Goal: Task Accomplishment & Management: Manage account settings

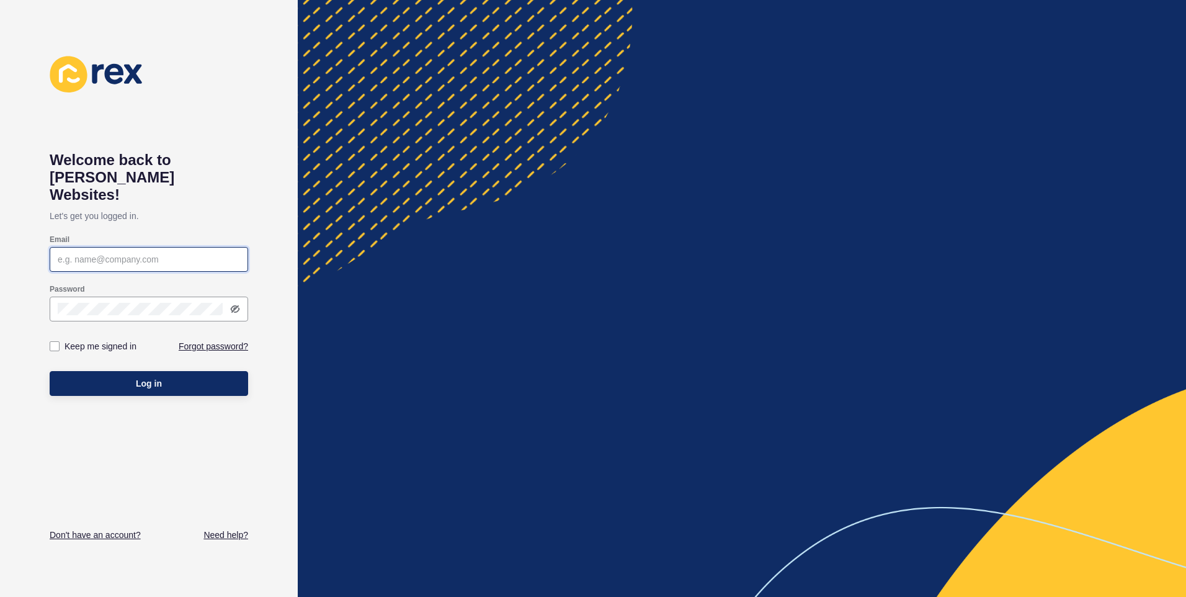
drag, startPoint x: 0, startPoint y: 0, endPoint x: 112, endPoint y: 241, distance: 266.2
click at [112, 253] on input "Email" at bounding box center [149, 259] width 182 height 12
type input "[EMAIL_ADDRESS][DOMAIN_NAME]"
drag, startPoint x: 128, startPoint y: 362, endPoint x: 224, endPoint y: 354, distance: 96.5
click at [139, 371] on button "Log in" at bounding box center [149, 383] width 199 height 25
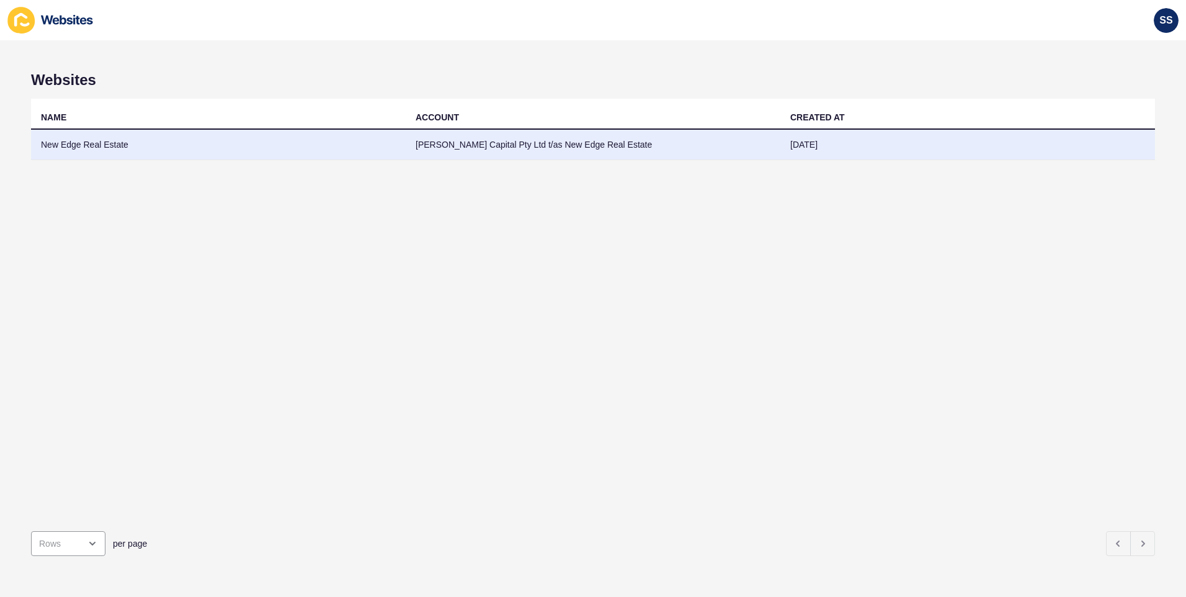
click at [624, 146] on td "[PERSON_NAME] Capital Pty Ltd t/as New Edge Real Estate" at bounding box center [593, 145] width 375 height 30
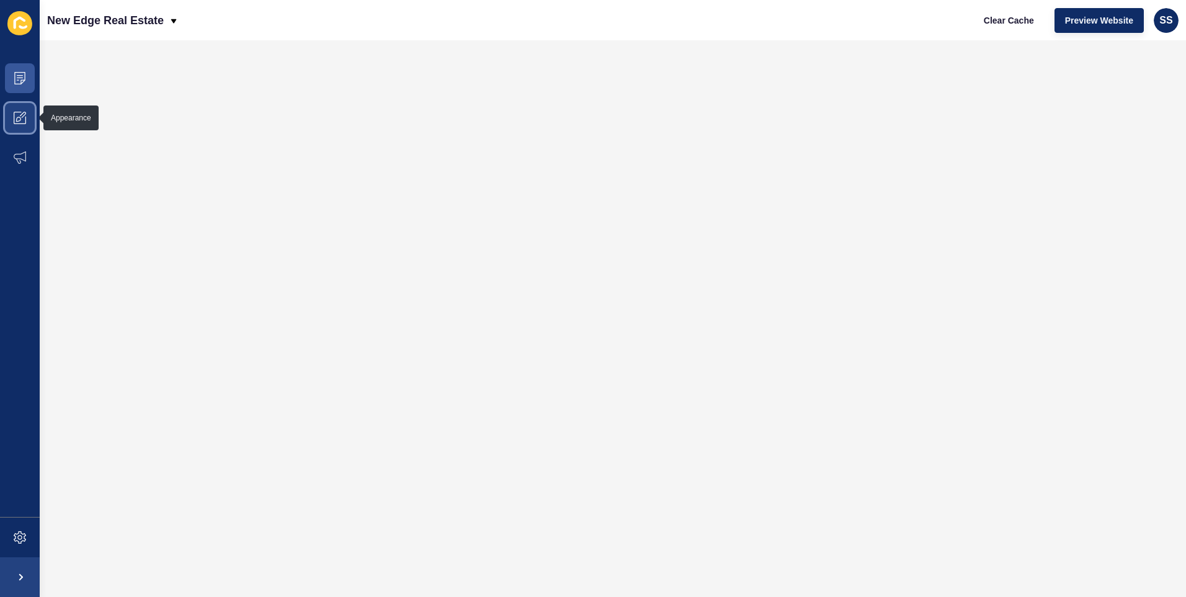
click at [14, 114] on icon at bounding box center [20, 118] width 12 height 12
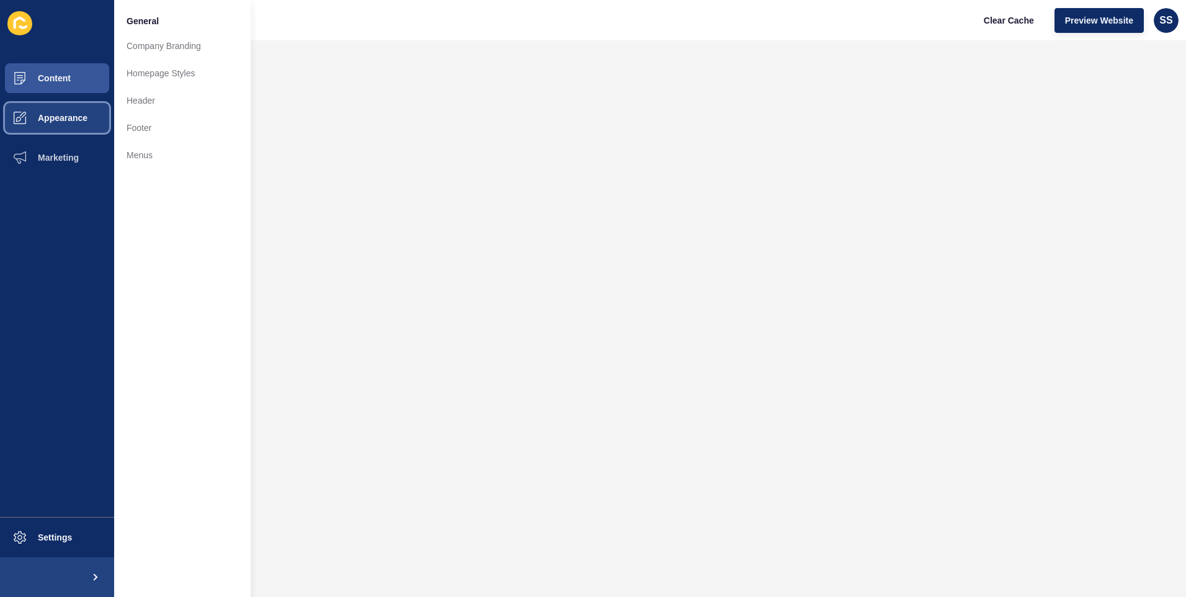
click at [73, 118] on span "Appearance" at bounding box center [42, 118] width 89 height 10
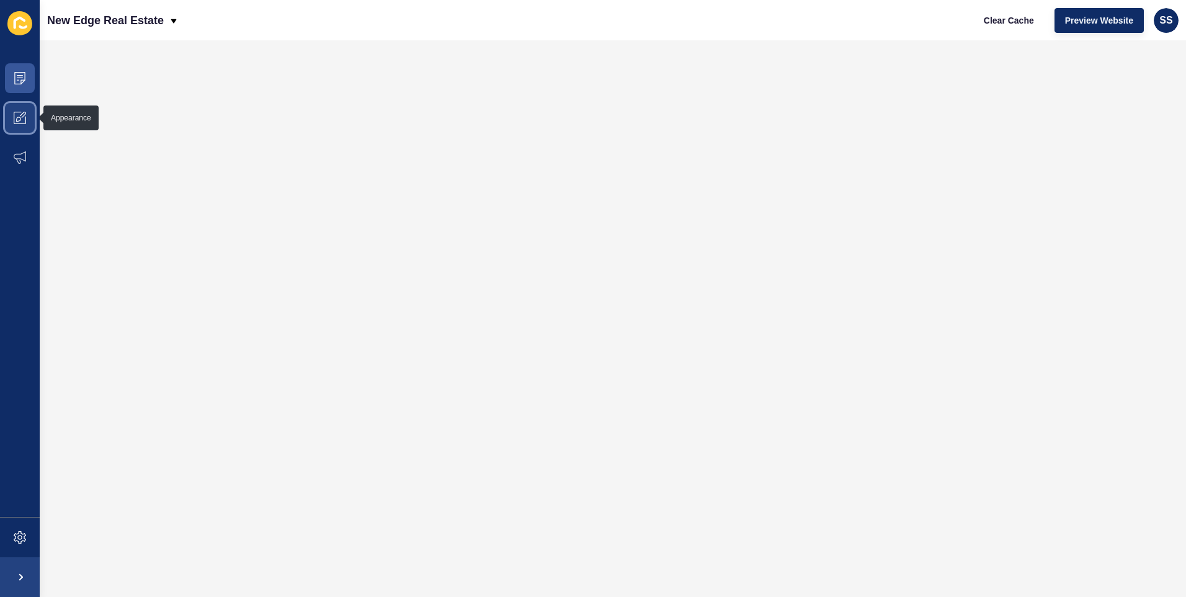
click at [20, 115] on icon at bounding box center [20, 118] width 12 height 12
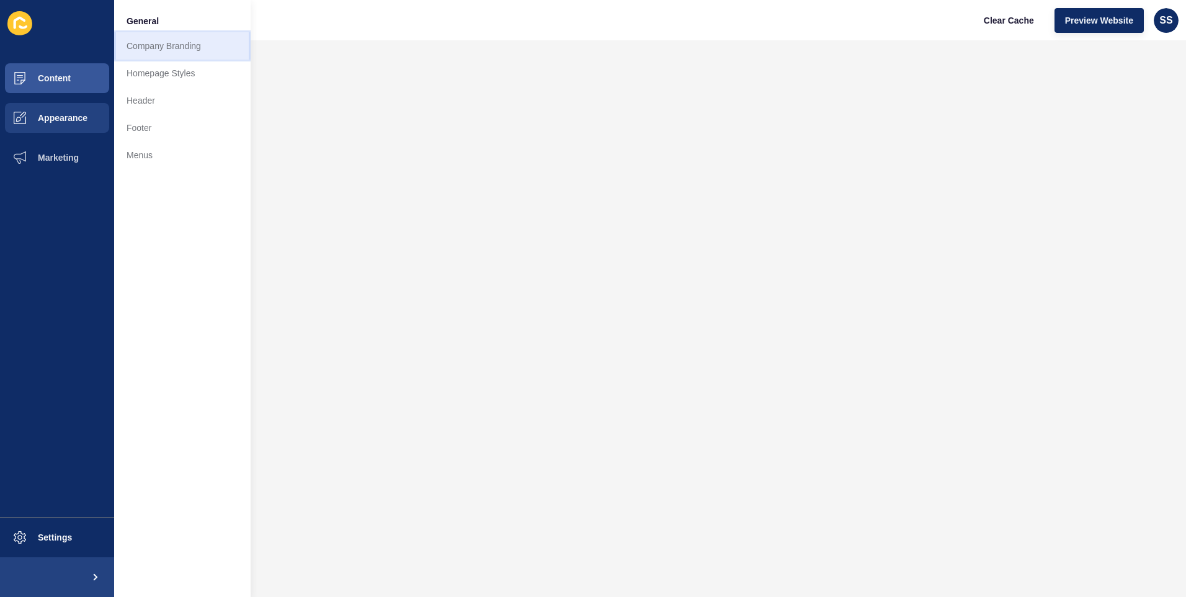
click at [168, 44] on link "Company Branding" at bounding box center [182, 45] width 136 height 27
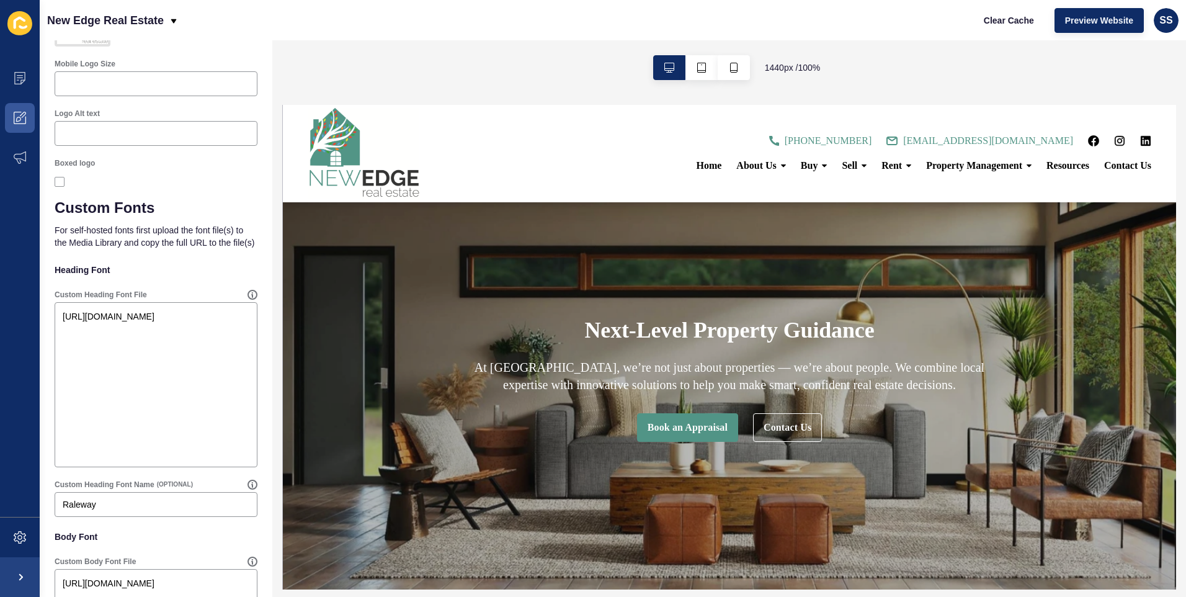
click at [697, 339] on h1 "Next-Level Property Guidance" at bounding box center [729, 330] width 290 height 27
click at [78, 351] on textarea "[URL][DOMAIN_NAME]" at bounding box center [155, 384] width 199 height 161
click at [101, 369] on textarea "[URL][DOMAIN_NAME]" at bounding box center [155, 384] width 199 height 161
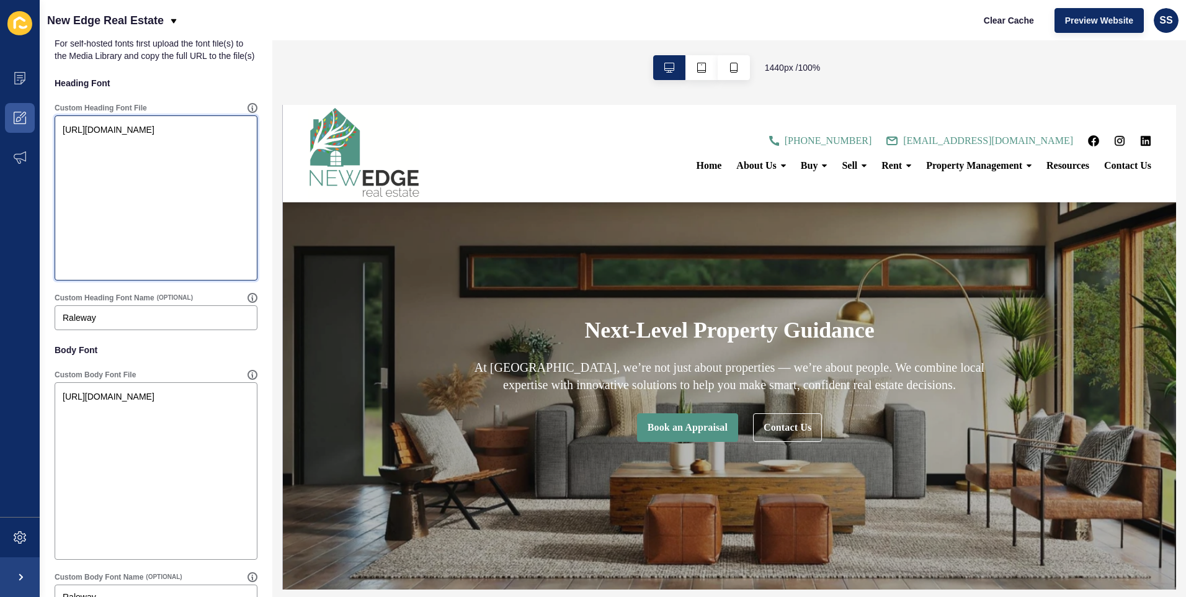
scroll to position [993, 0]
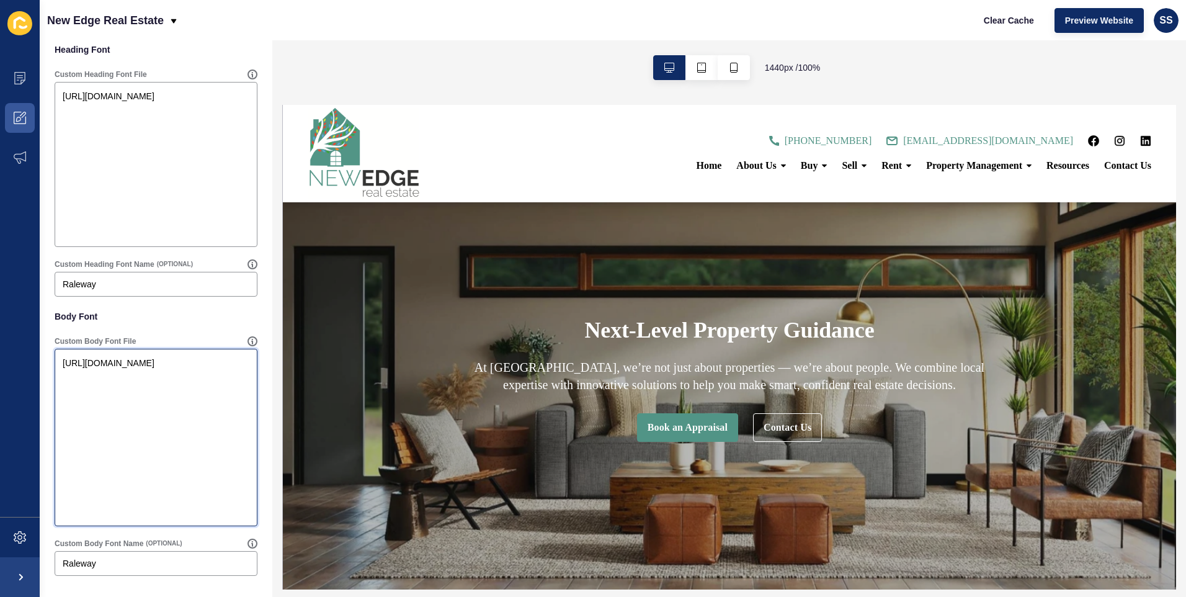
drag, startPoint x: 169, startPoint y: 365, endPoint x: 60, endPoint y: 369, distance: 108.6
click at [60, 369] on textarea "[URL][DOMAIN_NAME]" at bounding box center [155, 438] width 199 height 174
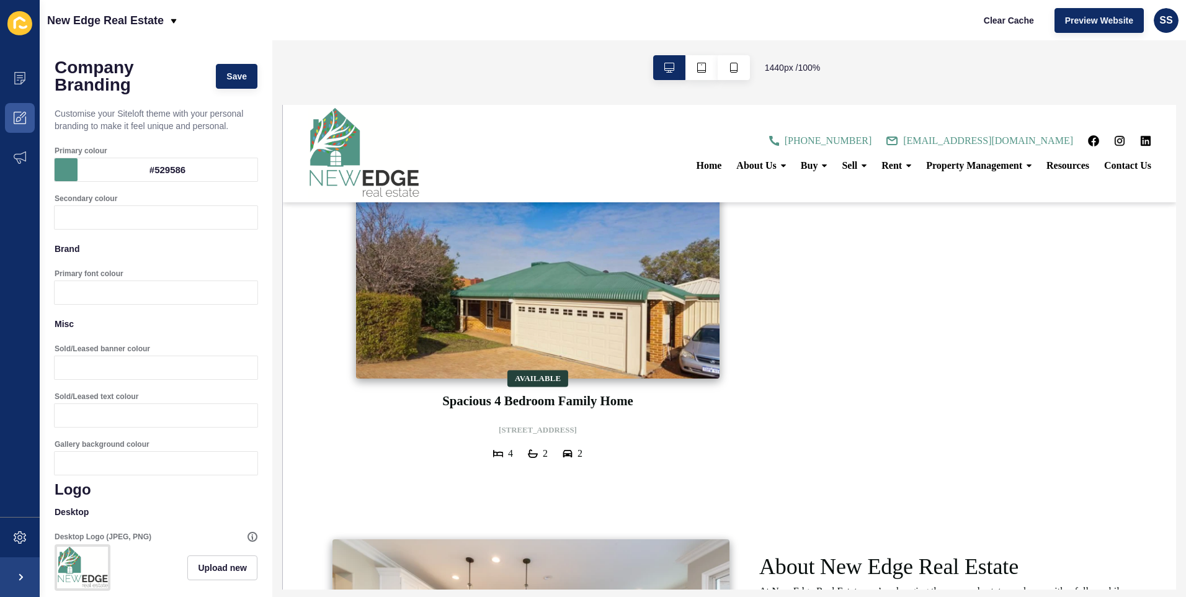
scroll to position [0, 0]
click at [235, 71] on button "Save" at bounding box center [237, 78] width 42 height 25
click at [170, 22] on icon at bounding box center [174, 21] width 10 height 10
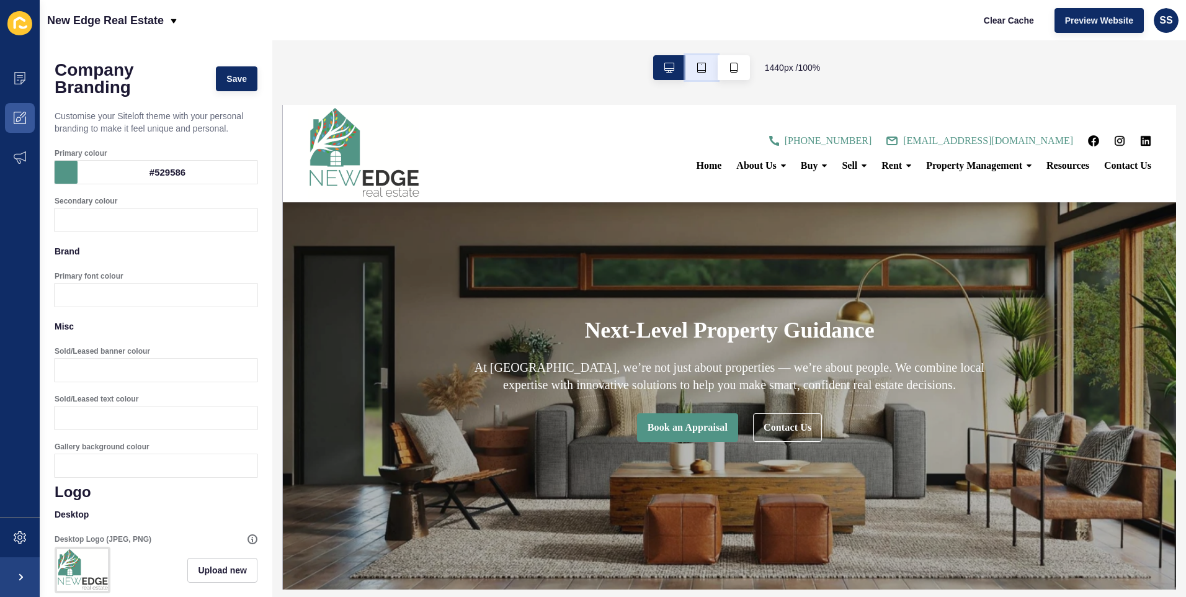
click at [700, 67] on icon "button" at bounding box center [702, 68] width 10 height 10
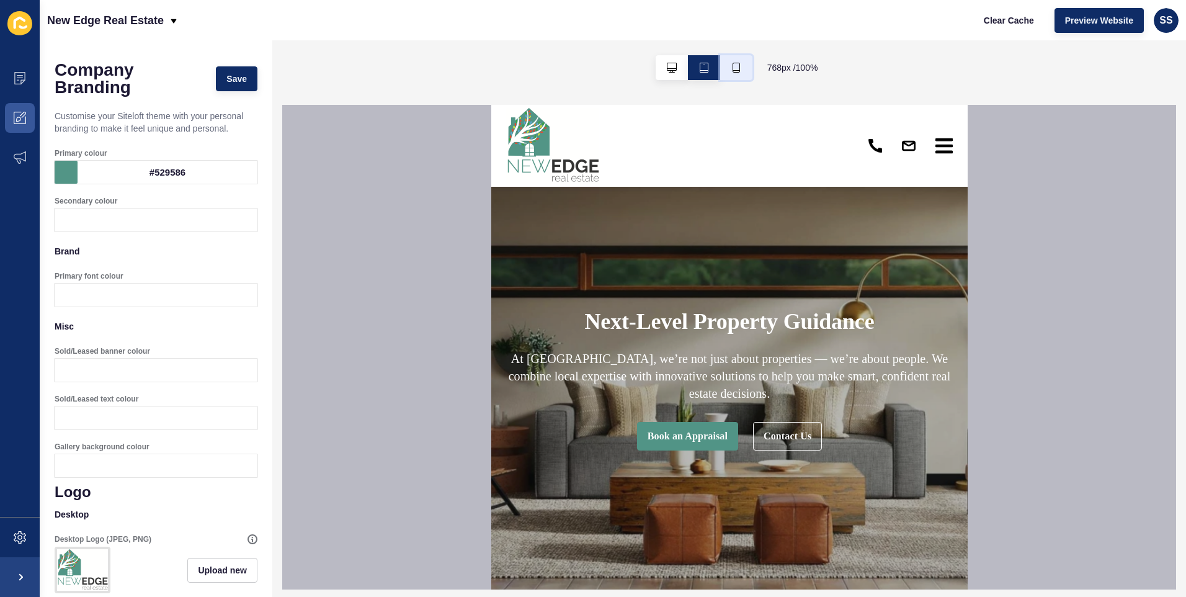
click at [726, 68] on button "button" at bounding box center [736, 67] width 32 height 25
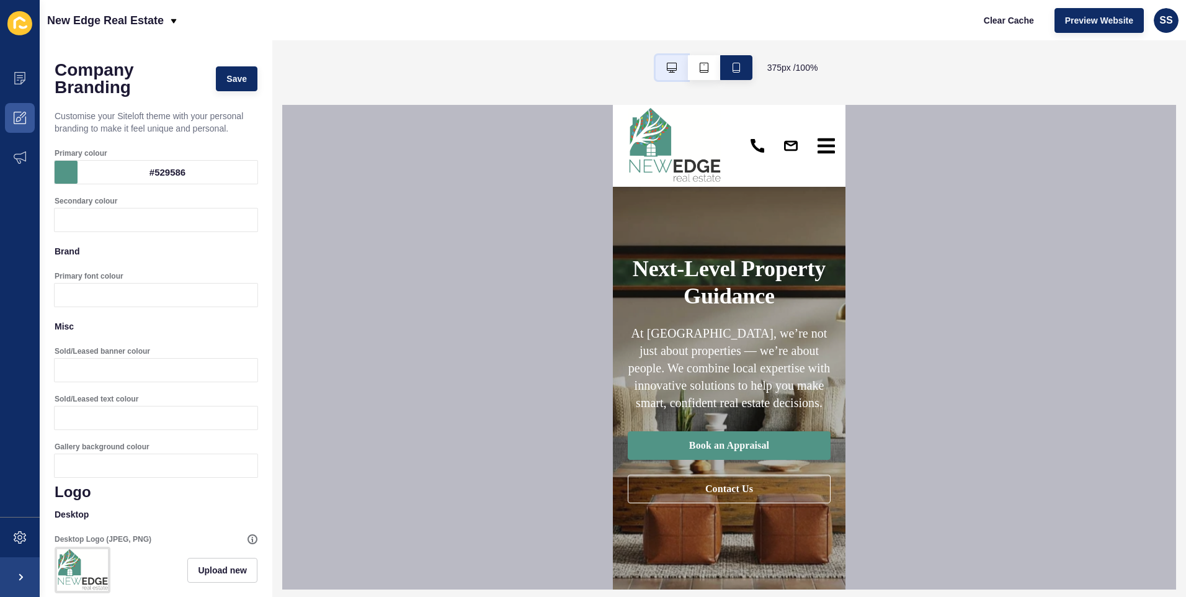
click at [675, 70] on icon "button" at bounding box center [672, 68] width 10 height 10
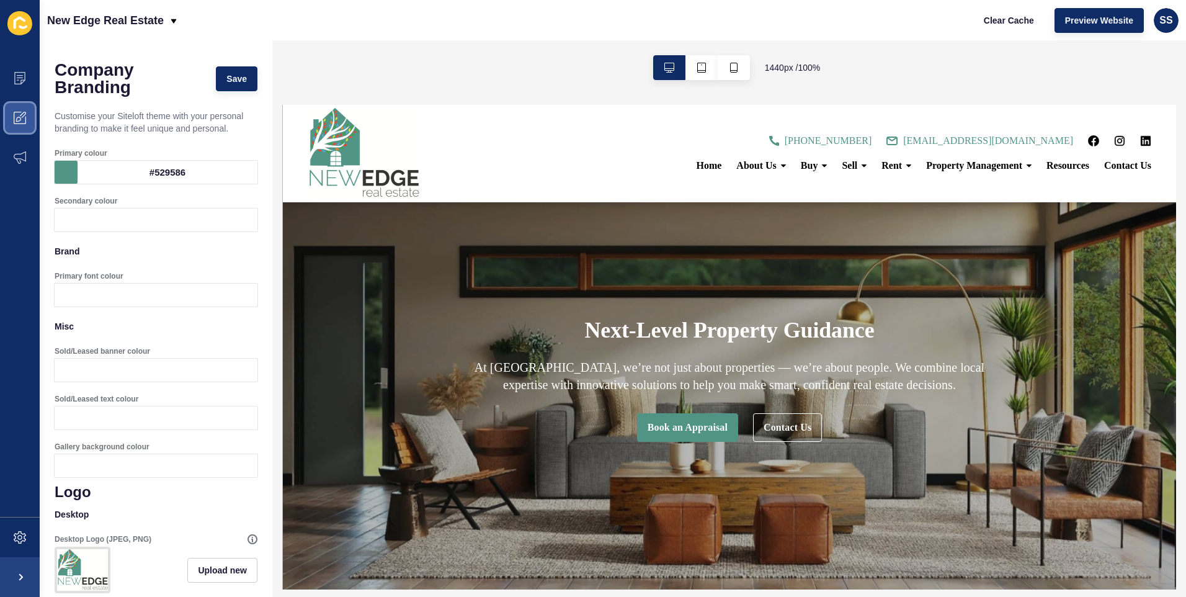
click at [20, 117] on icon at bounding box center [18, 119] width 5 height 5
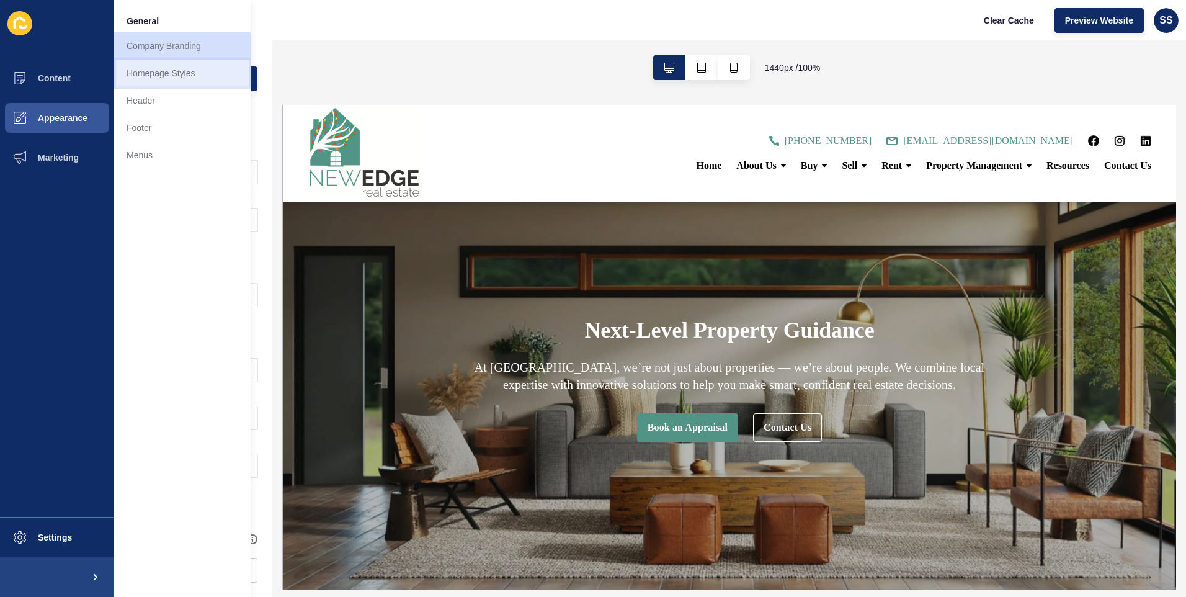
click at [153, 71] on link "Homepage Styles" at bounding box center [182, 73] width 136 height 27
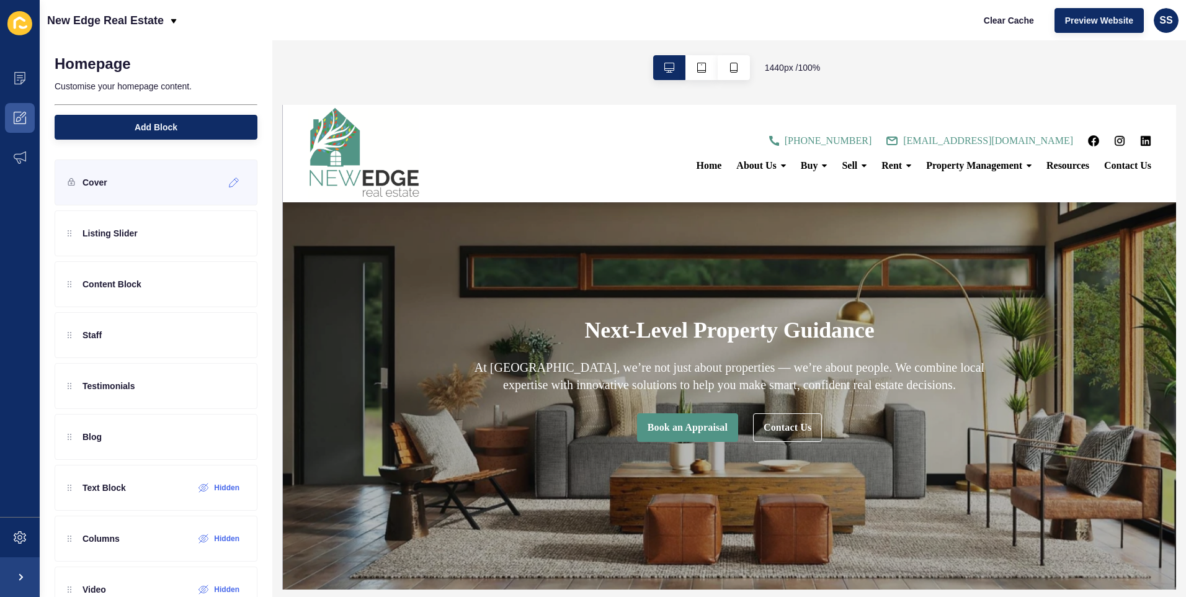
click at [125, 182] on div "Cover" at bounding box center [156, 182] width 203 height 46
click at [229, 180] on icon at bounding box center [234, 182] width 11 height 10
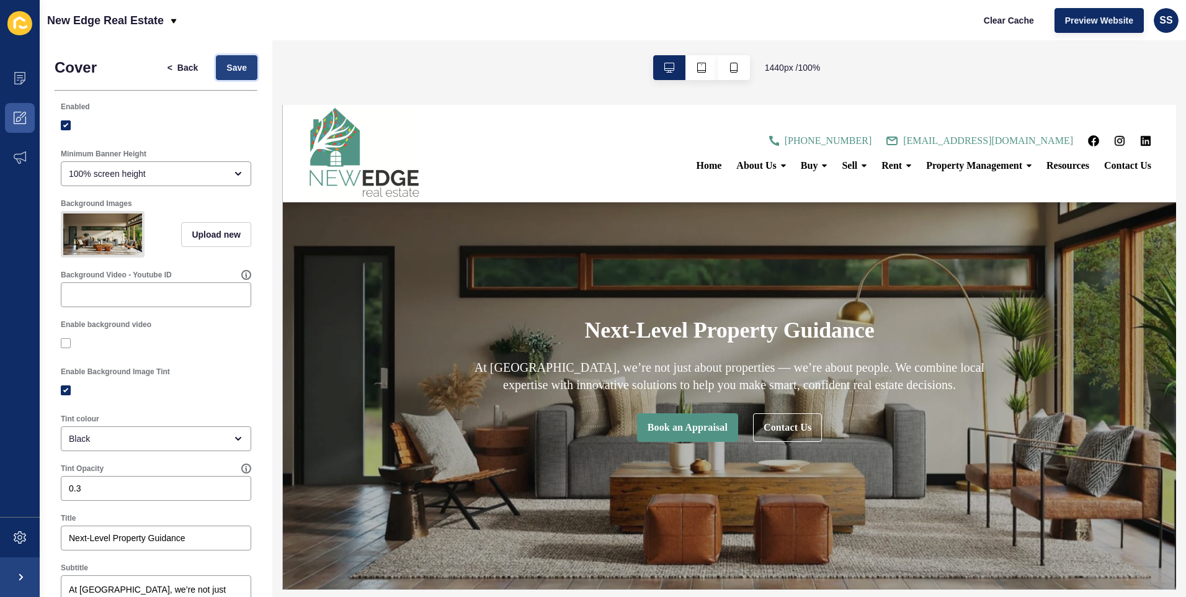
click at [226, 66] on span "Save" at bounding box center [236, 67] width 20 height 12
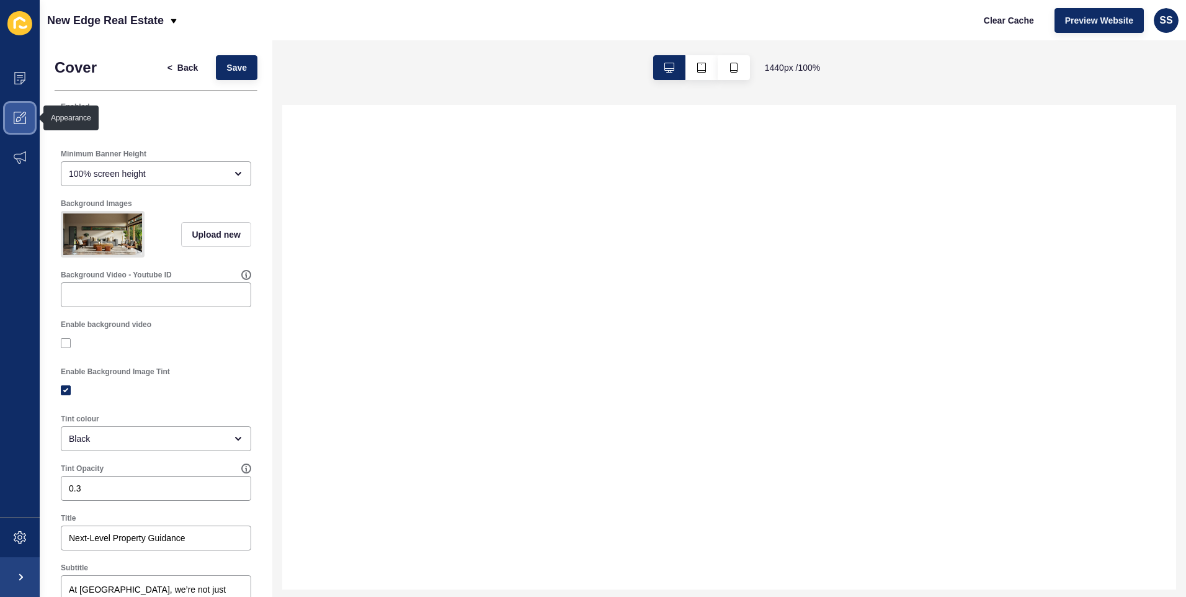
click at [17, 112] on icon at bounding box center [20, 118] width 12 height 12
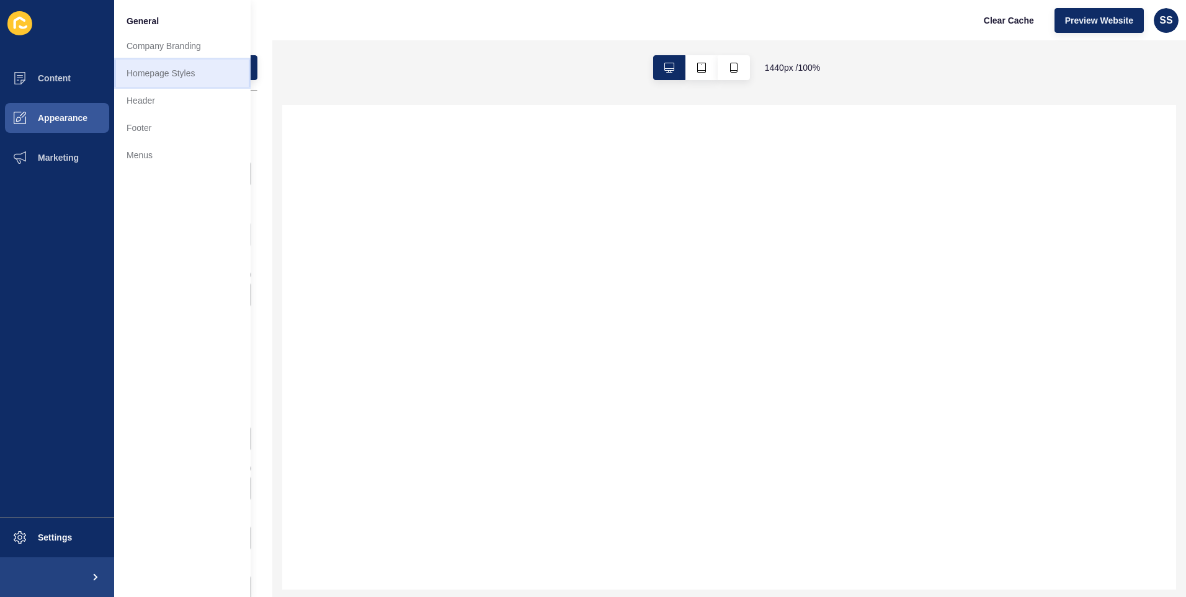
click at [168, 76] on link "Homepage Styles" at bounding box center [182, 73] width 136 height 27
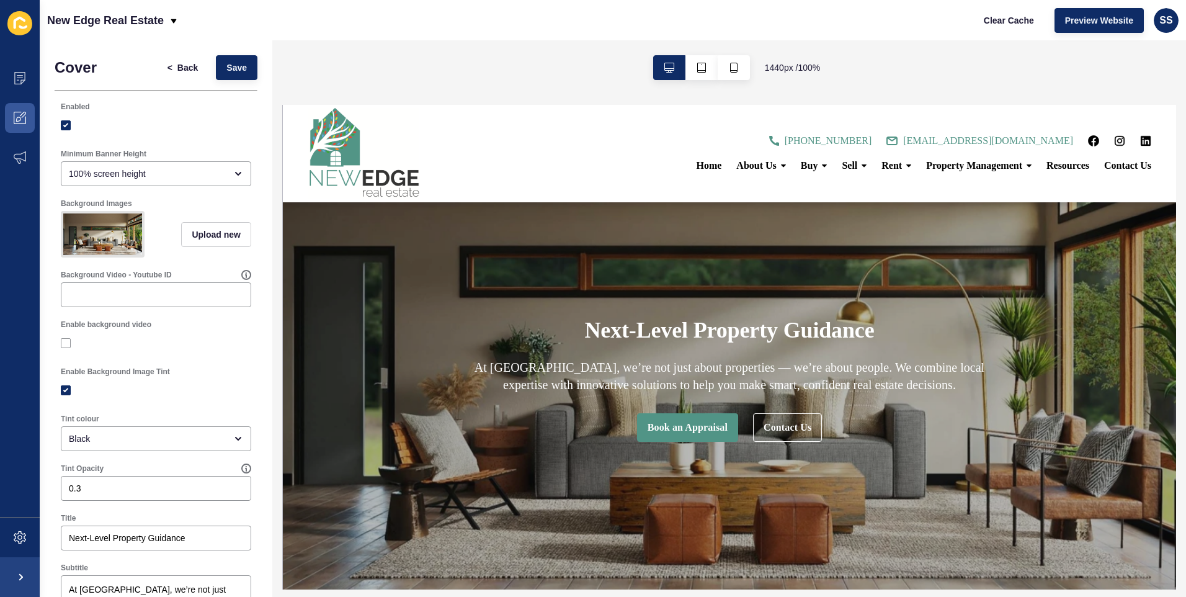
scroll to position [0, 0]
click at [177, 64] on span "Back" at bounding box center [187, 67] width 20 height 12
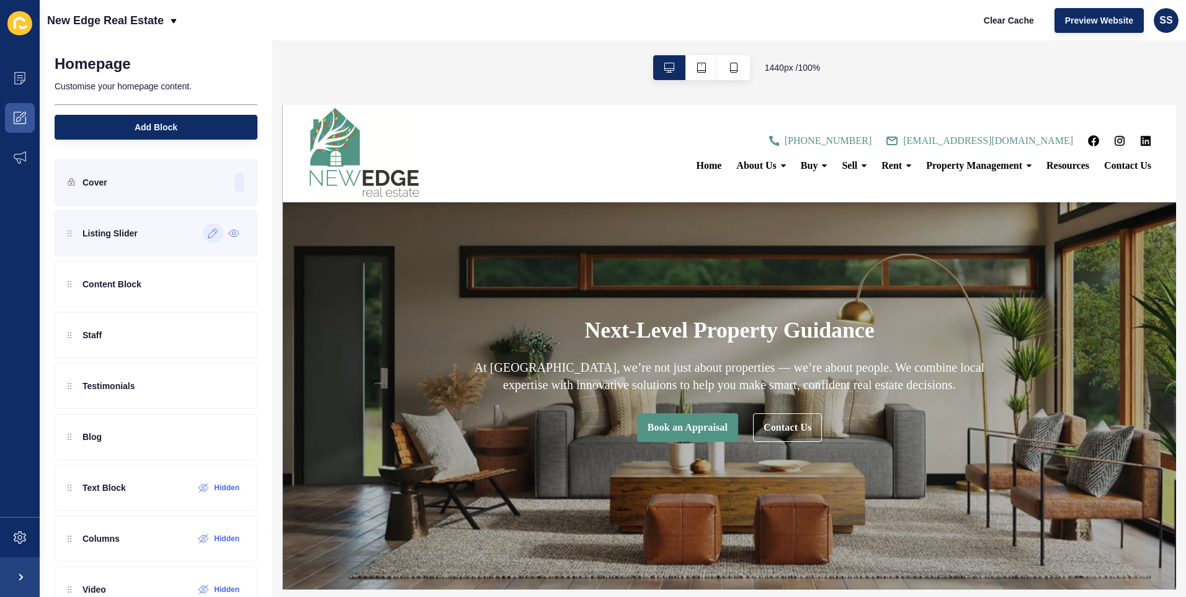
click at [208, 234] on icon at bounding box center [213, 233] width 11 height 10
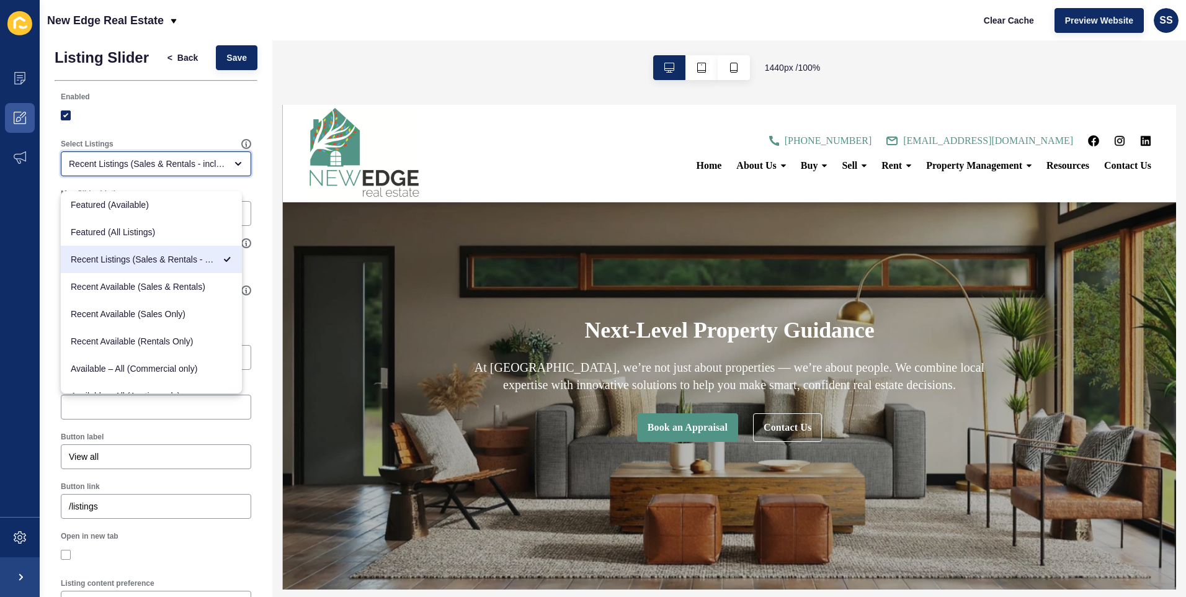
click at [167, 257] on span "Recent Listings (Sales & Rentals - including sold & leased)" at bounding box center [143, 259] width 144 height 12
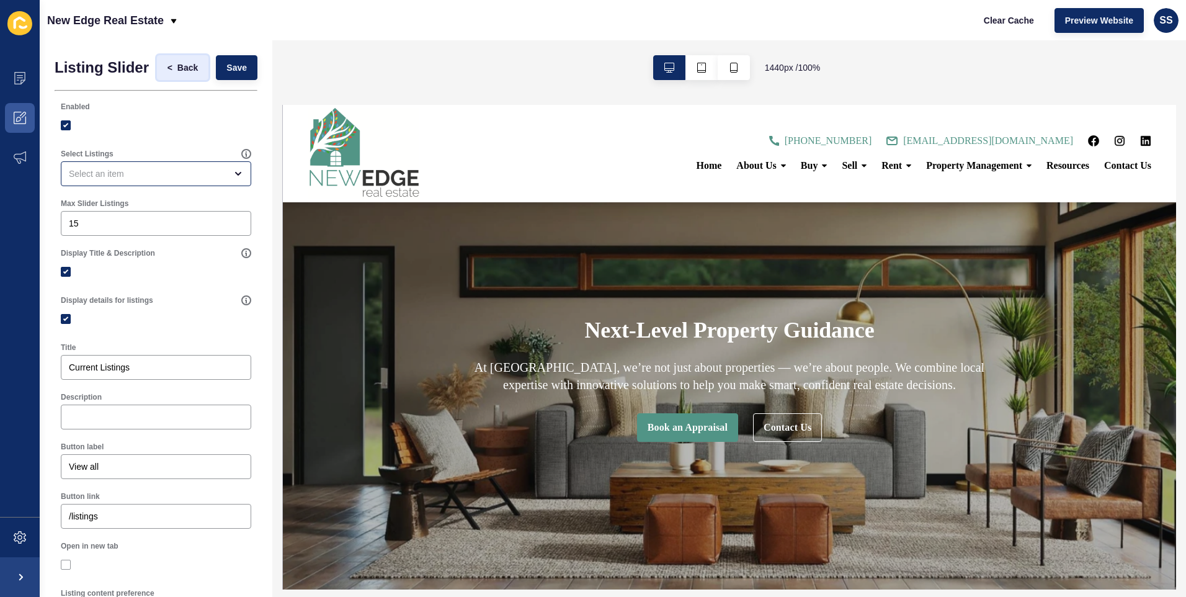
click at [182, 68] on span "Back" at bounding box center [187, 67] width 20 height 12
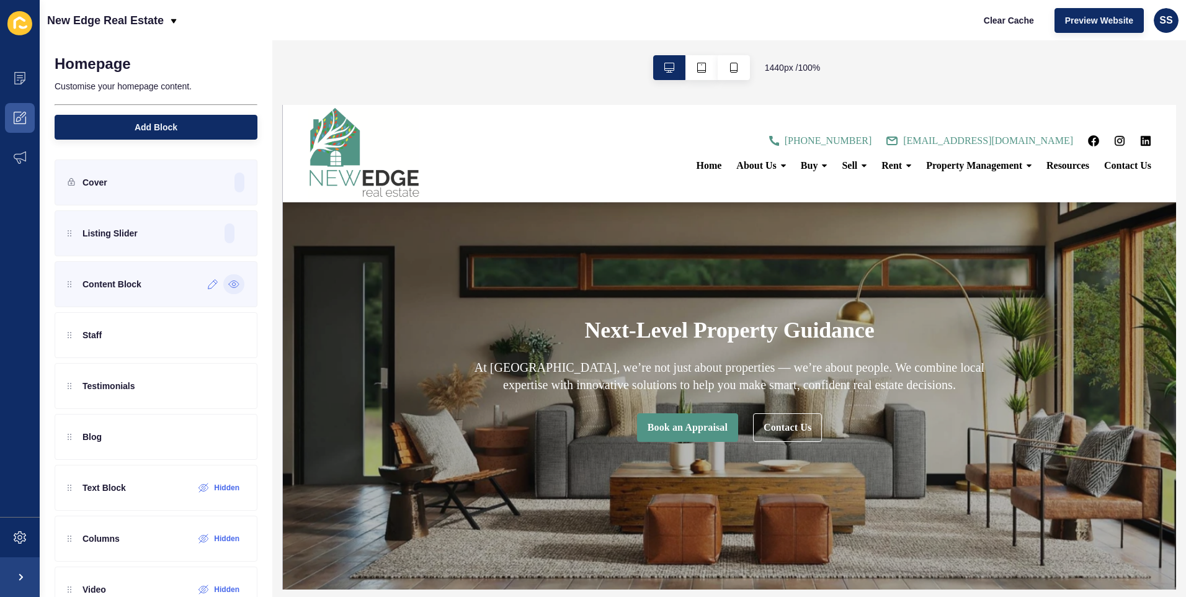
click at [228, 282] on icon at bounding box center [233, 284] width 11 height 10
click at [228, 284] on icon at bounding box center [233, 284] width 11 height 10
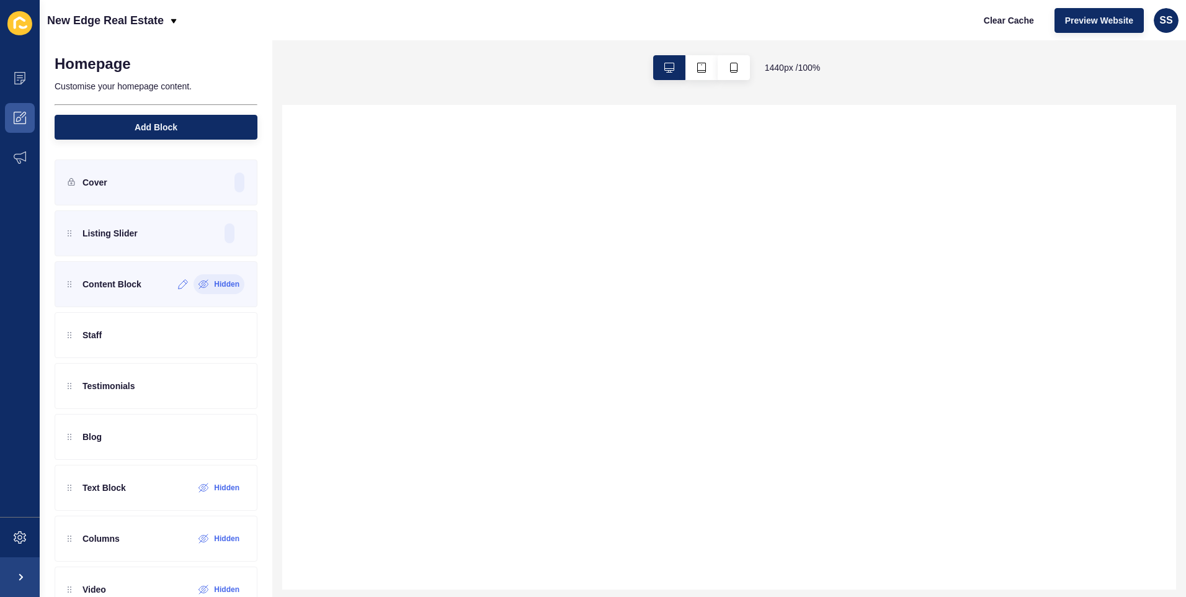
click at [214, 284] on label "Hidden" at bounding box center [226, 284] width 25 height 10
click at [199, 285] on icon at bounding box center [203, 284] width 9 height 9
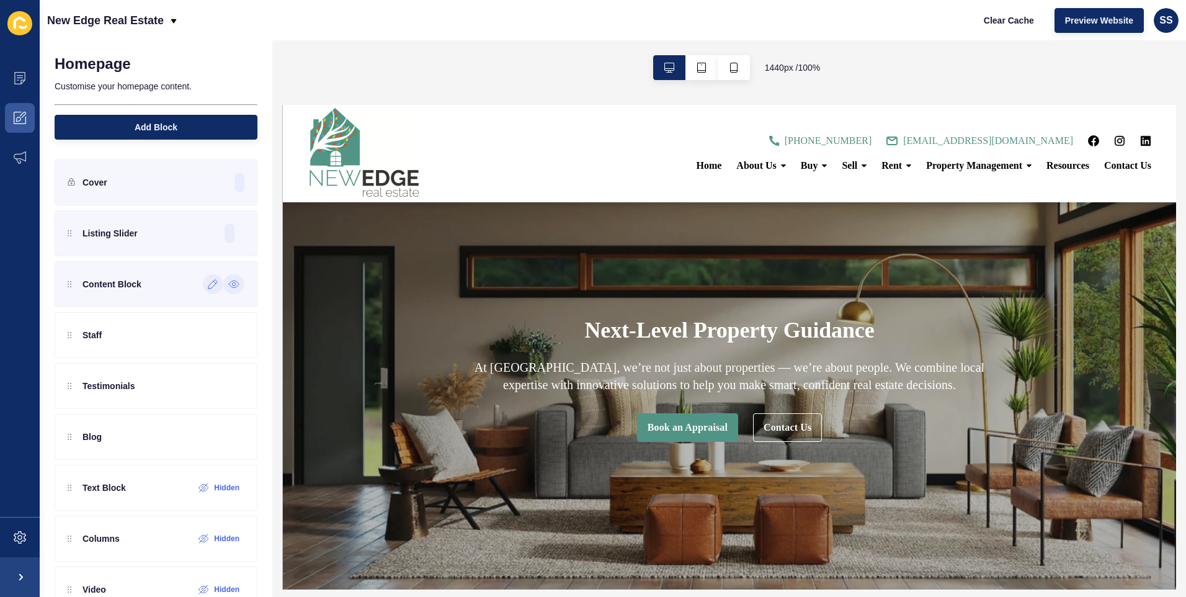
click at [208, 286] on icon at bounding box center [213, 284] width 11 height 10
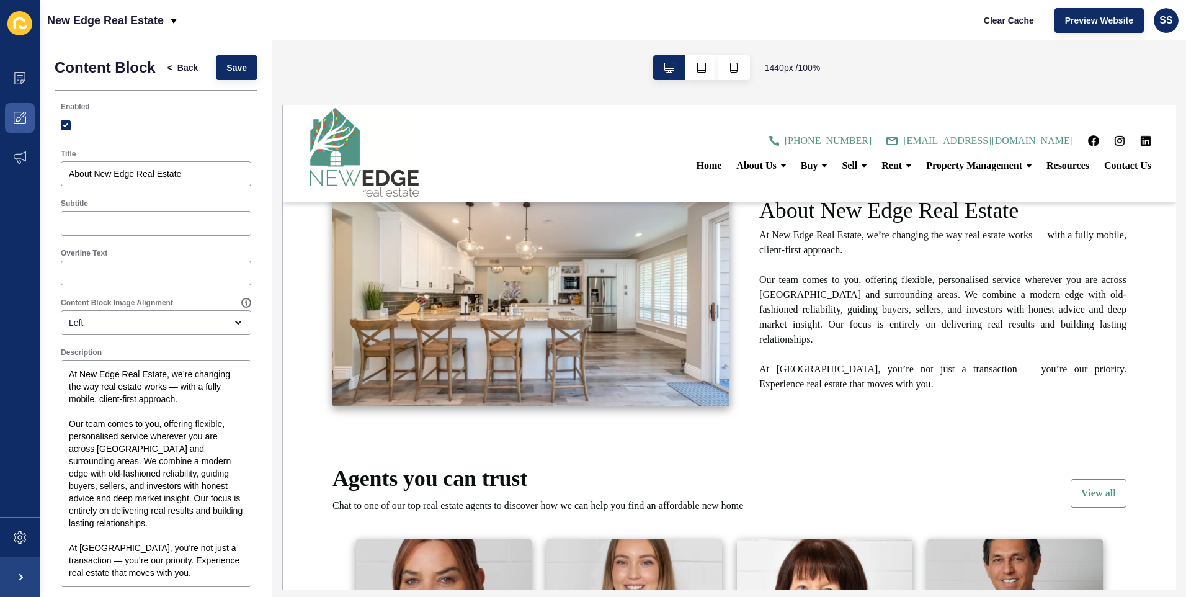
scroll to position [806, 0]
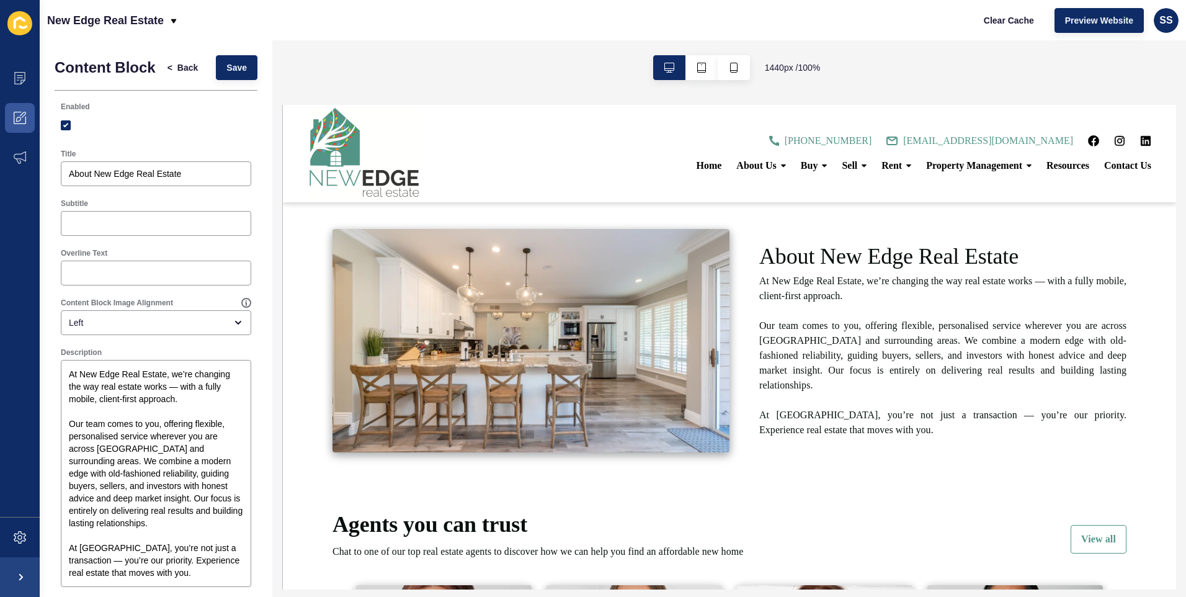
click at [850, 341] on p "At New Edge Real Estate, we’re changing the way real estate works — with a full…" at bounding box center [942, 356] width 367 height 164
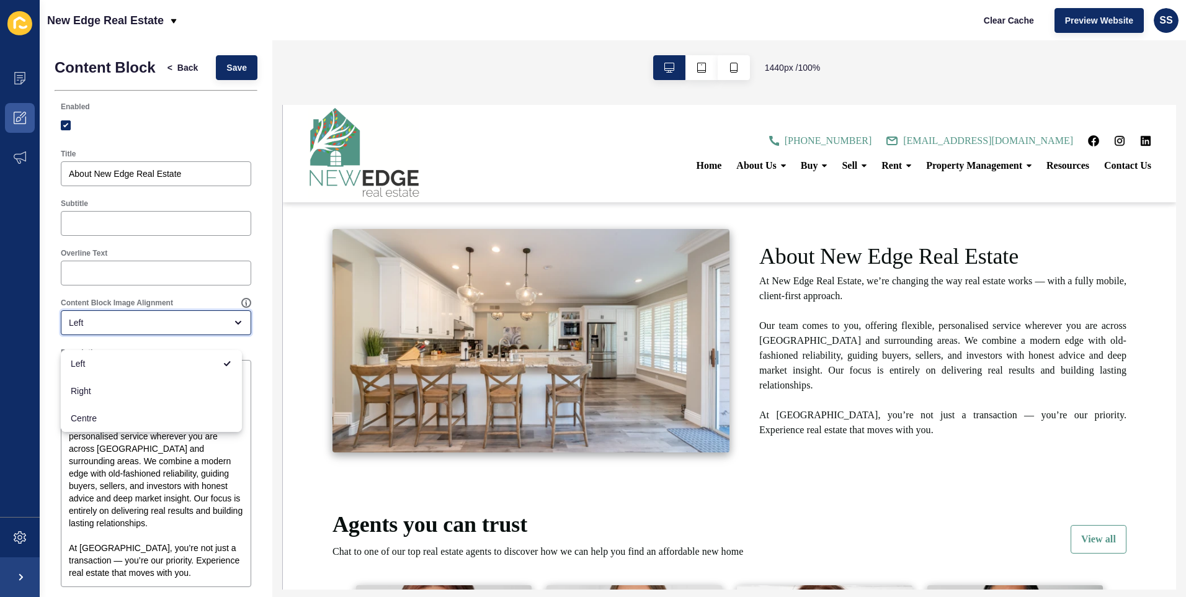
click at [145, 329] on div "Left" at bounding box center [147, 322] width 157 height 12
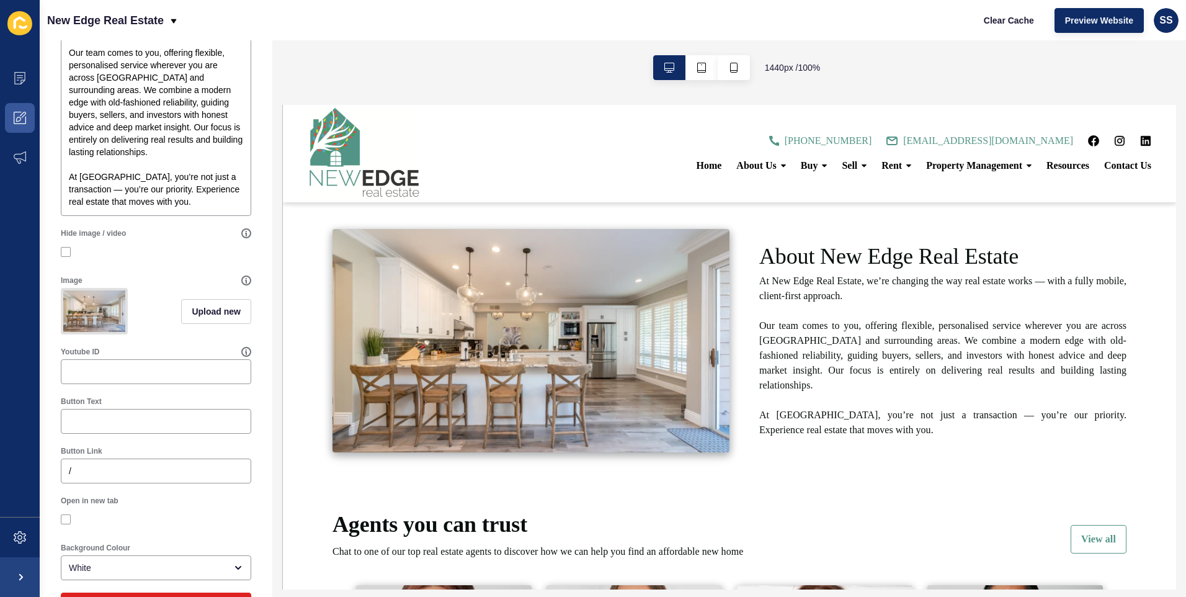
scroll to position [432, 0]
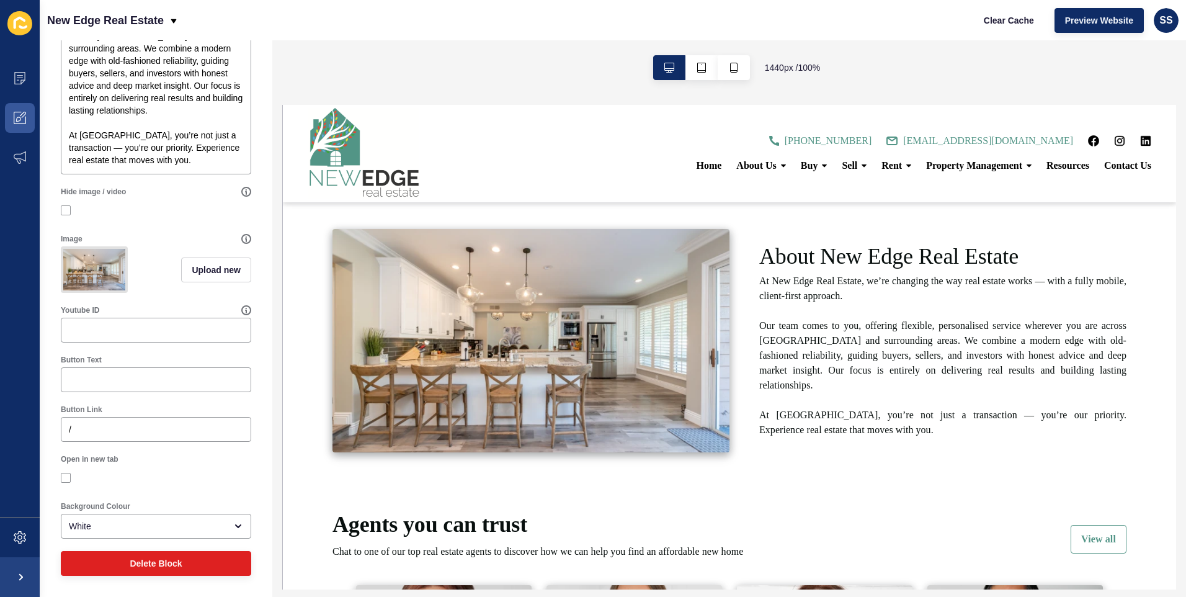
click at [816, 424] on p "At New Edge Real Estate, we’re changing the way real estate works — with a full…" at bounding box center [942, 356] width 367 height 164
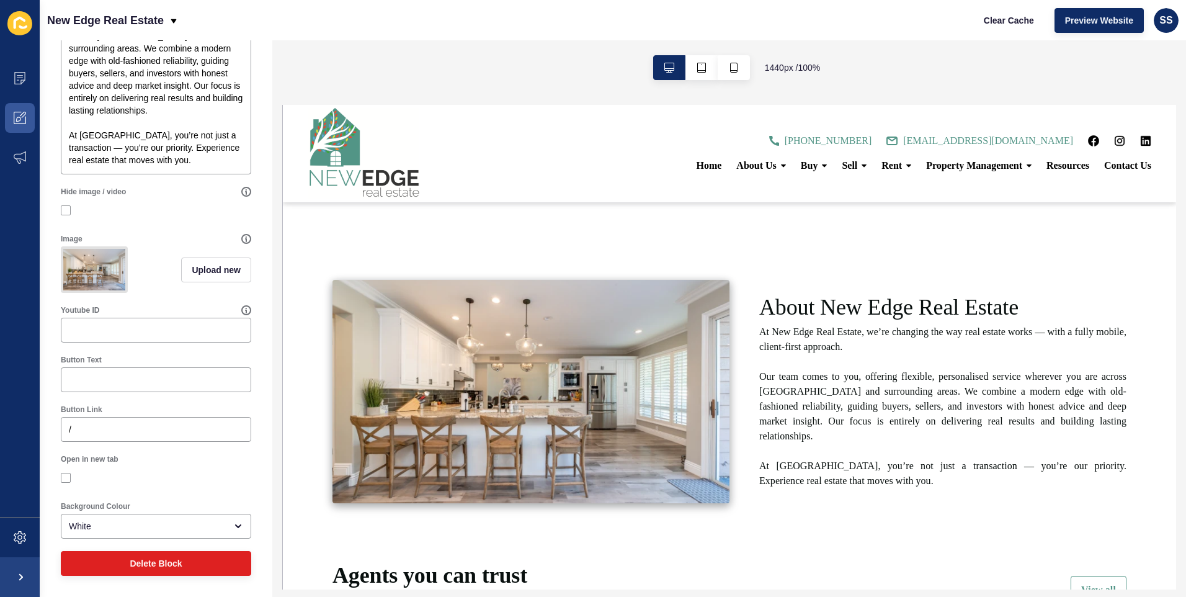
scroll to position [744, 0]
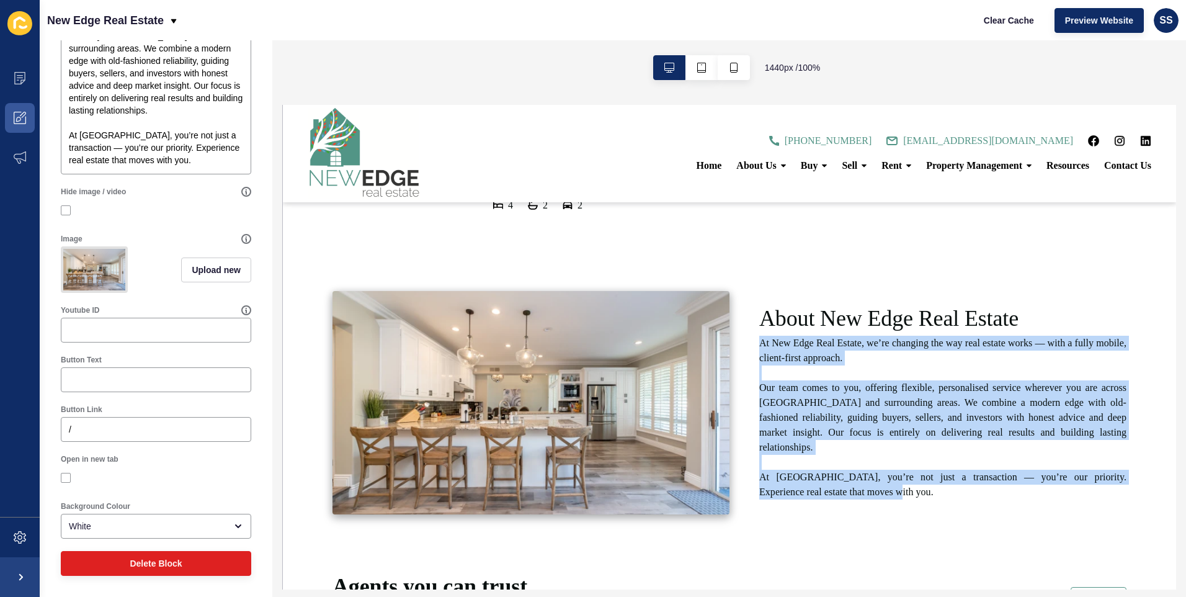
drag, startPoint x: 842, startPoint y: 486, endPoint x: 752, endPoint y: 354, distance: 159.3
click at [752, 354] on div "About New Edge Real Estate At [GEOGRAPHIC_DATA], we’re changing the way real es…" at bounding box center [927, 402] width 397 height 223
drag, startPoint x: 752, startPoint y: 354, endPoint x: 806, endPoint y: 357, distance: 54.1
copy p "At New Edge Real Estate, we’re changing the way real estate works — with a full…"
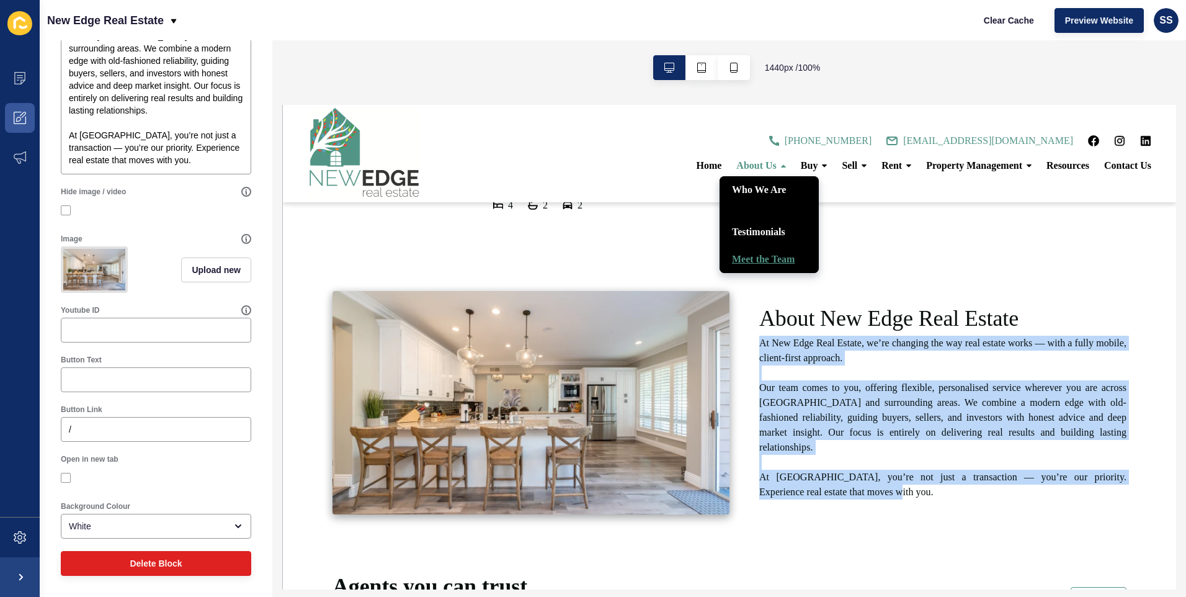
click at [746, 261] on link "Meet the Team" at bounding box center [768, 259] width 99 height 27
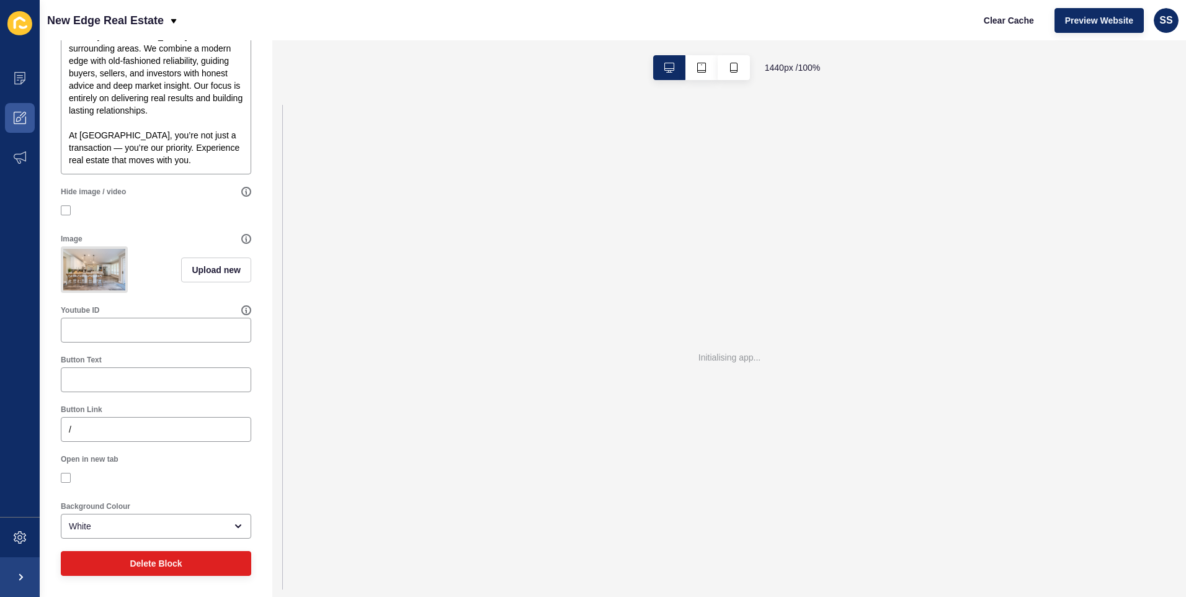
scroll to position [0, 0]
click at [22, 115] on icon at bounding box center [23, 115] width 6 height 6
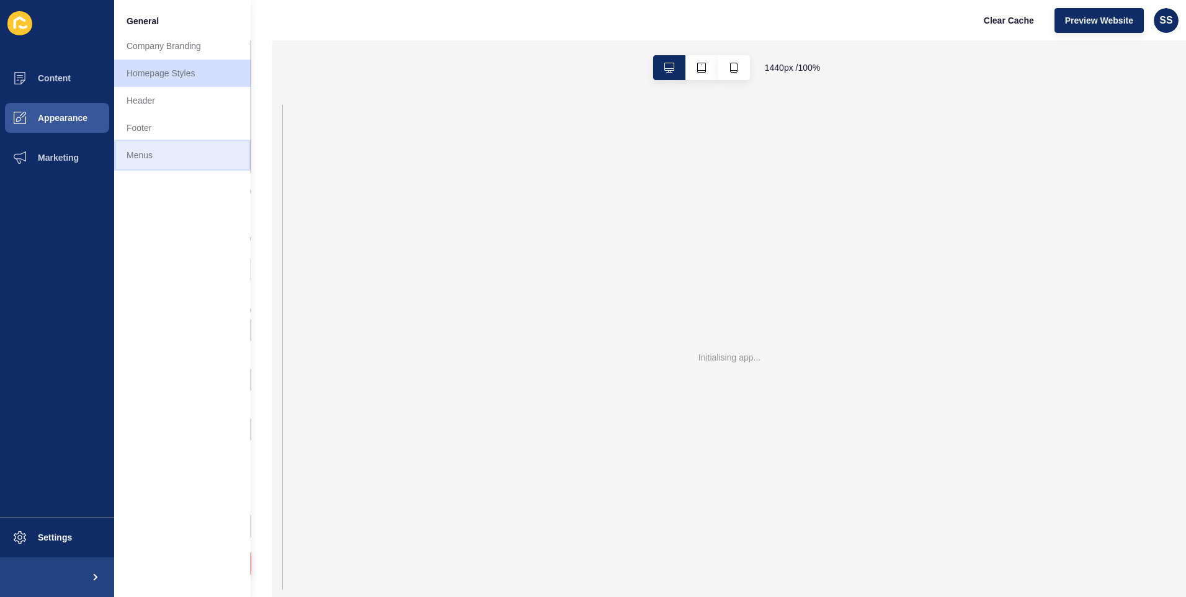
click at [141, 150] on link "Menus" at bounding box center [182, 154] width 136 height 27
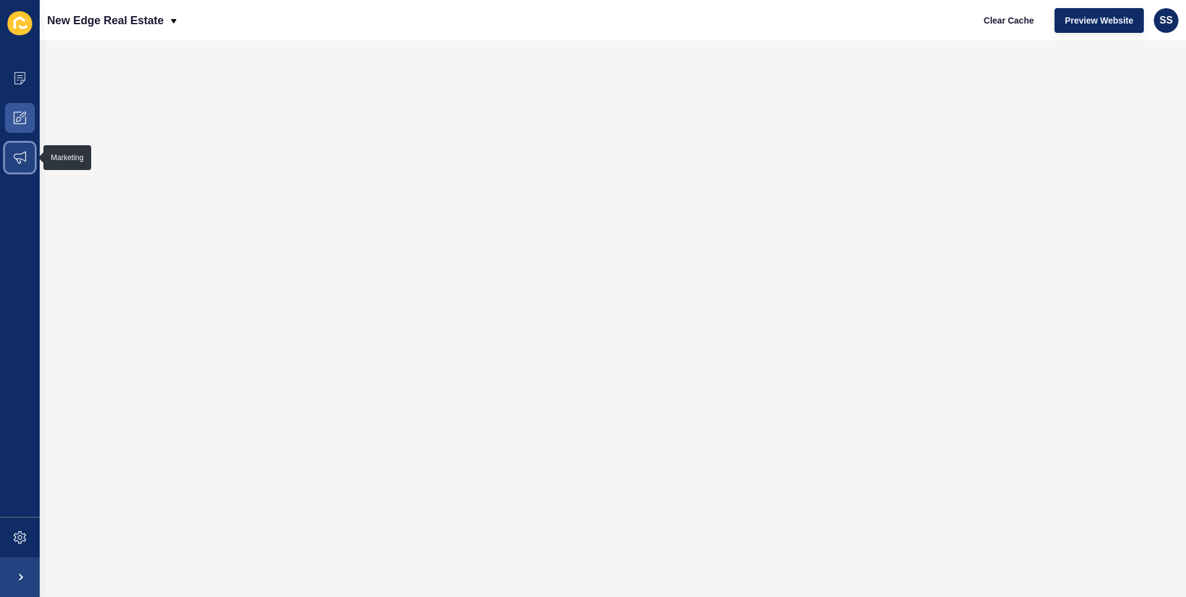
click at [19, 151] on icon at bounding box center [20, 157] width 12 height 12
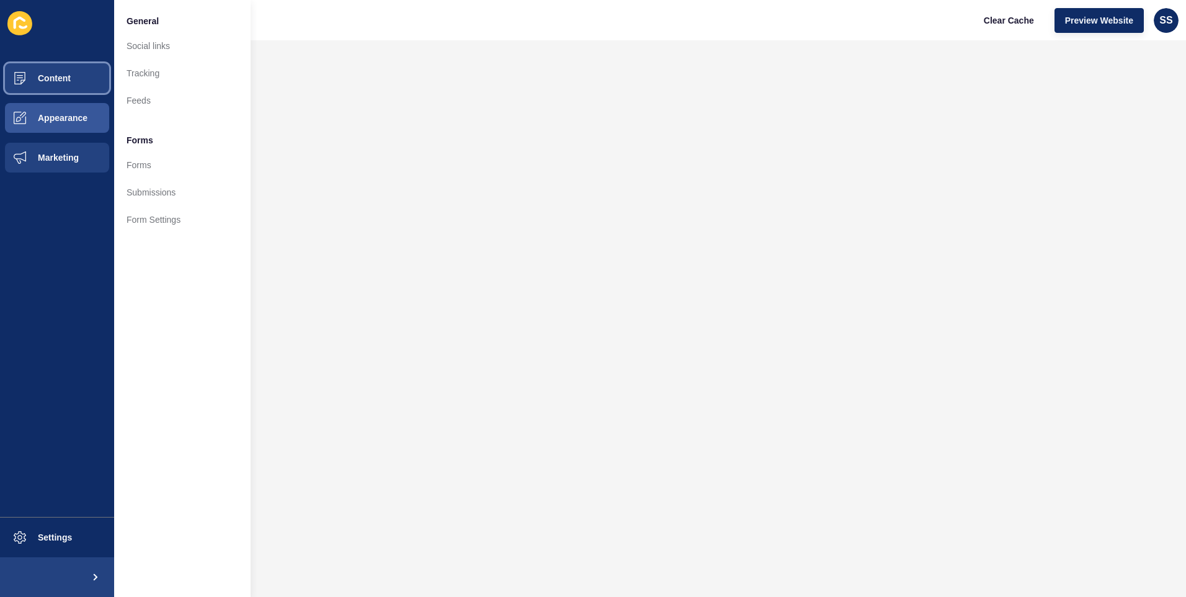
click at [18, 76] on span "Content" at bounding box center [34, 78] width 73 height 10
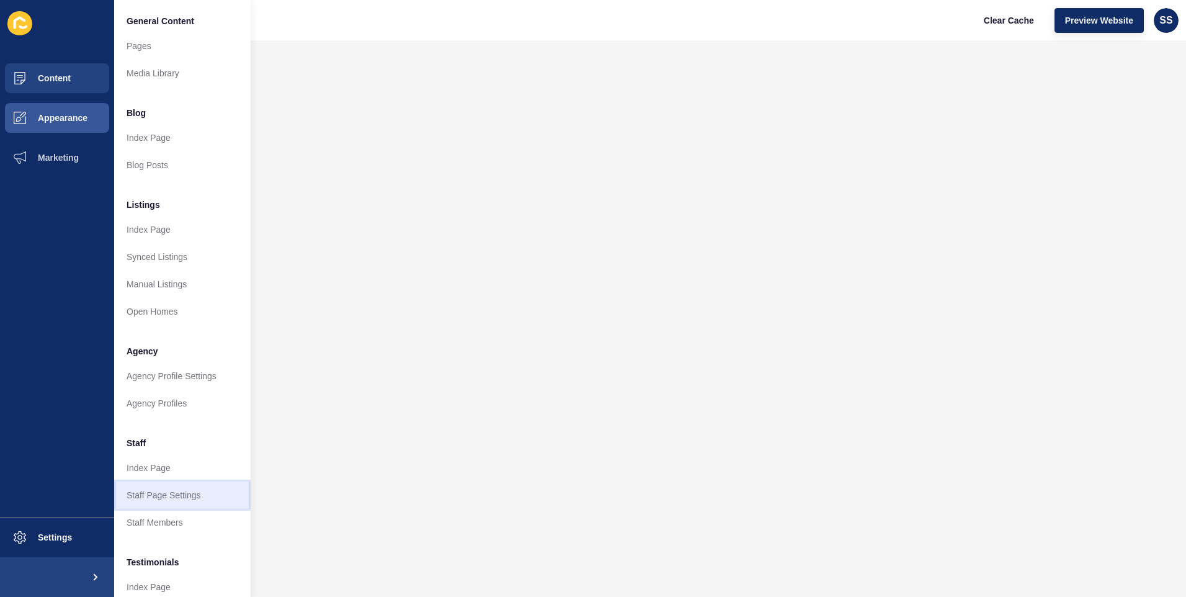
click at [148, 499] on link "Staff Page Settings" at bounding box center [182, 494] width 136 height 27
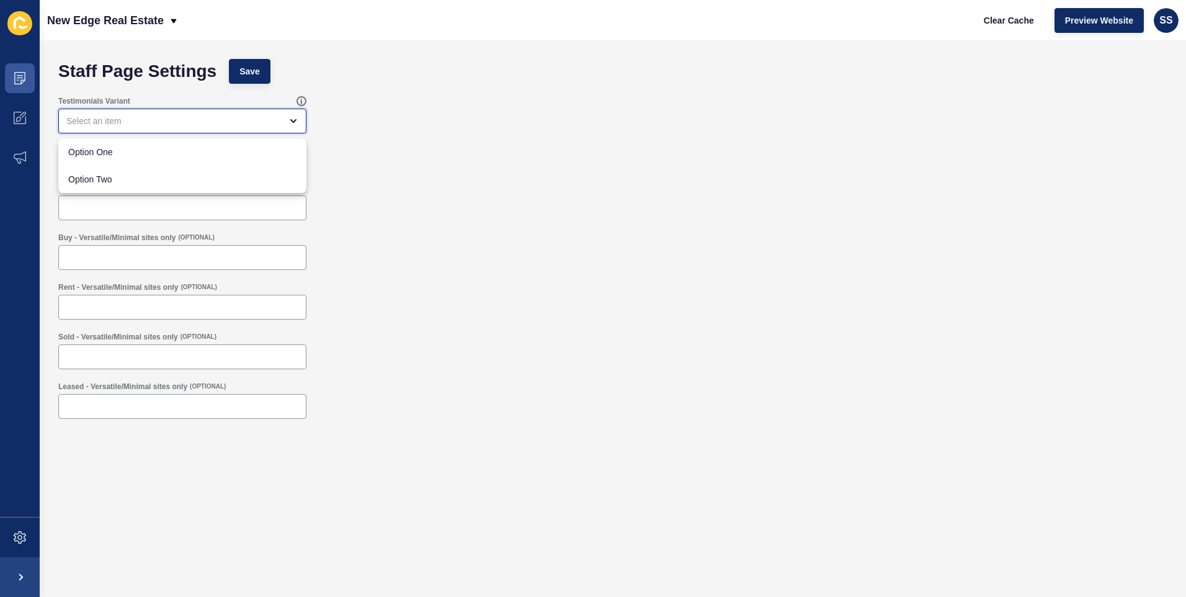
click at [115, 118] on div "close menu" at bounding box center [173, 121] width 215 height 12
click at [114, 115] on div "close menu" at bounding box center [173, 121] width 215 height 12
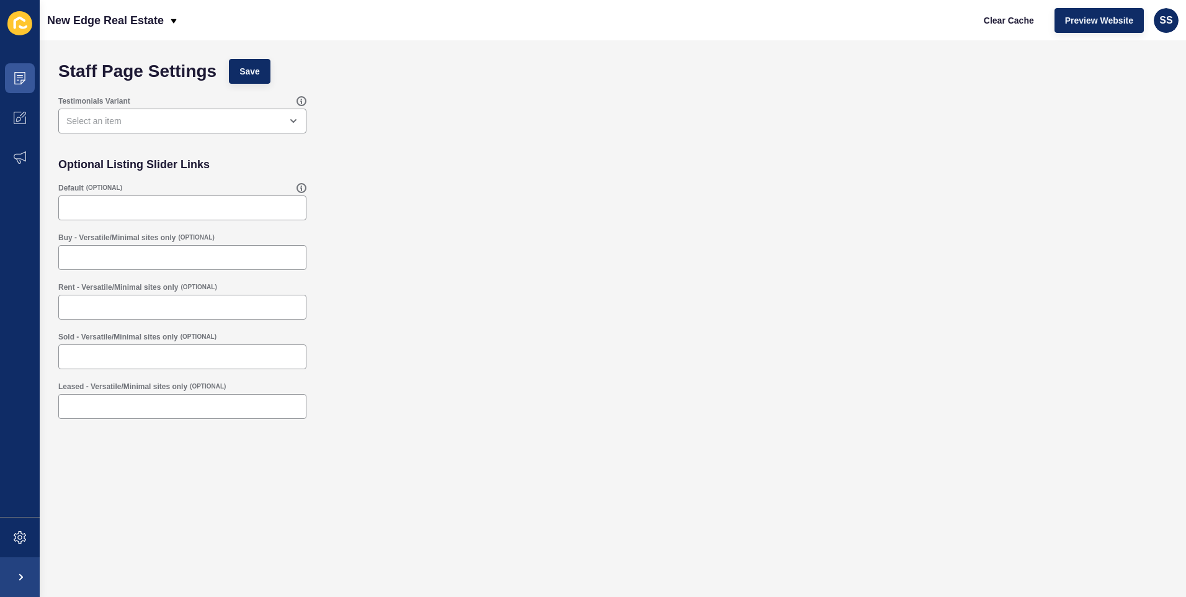
click at [24, 20] on icon at bounding box center [20, 23] width 12 height 12
click at [105, 25] on p "New Edge Real Estate" at bounding box center [105, 20] width 117 height 31
click at [101, 56] on div "Back to website list" at bounding box center [101, 57] width 89 height 22
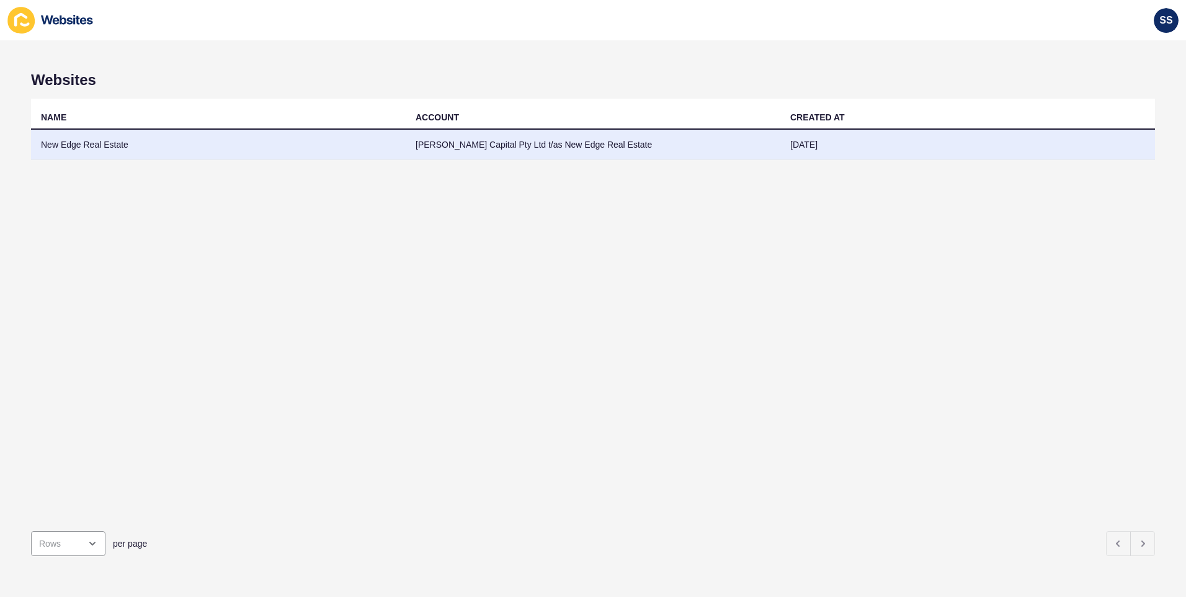
click at [556, 158] on td "[PERSON_NAME] Capital Pty Ltd t/as New Edge Real Estate" at bounding box center [593, 145] width 375 height 30
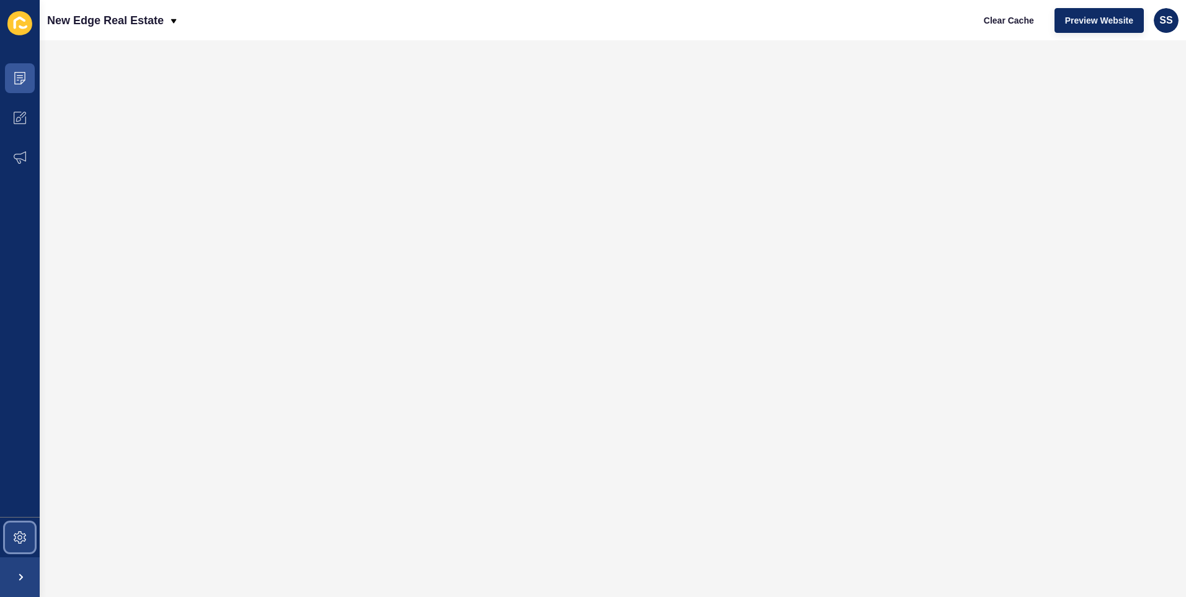
click at [17, 533] on icon at bounding box center [20, 537] width 12 height 12
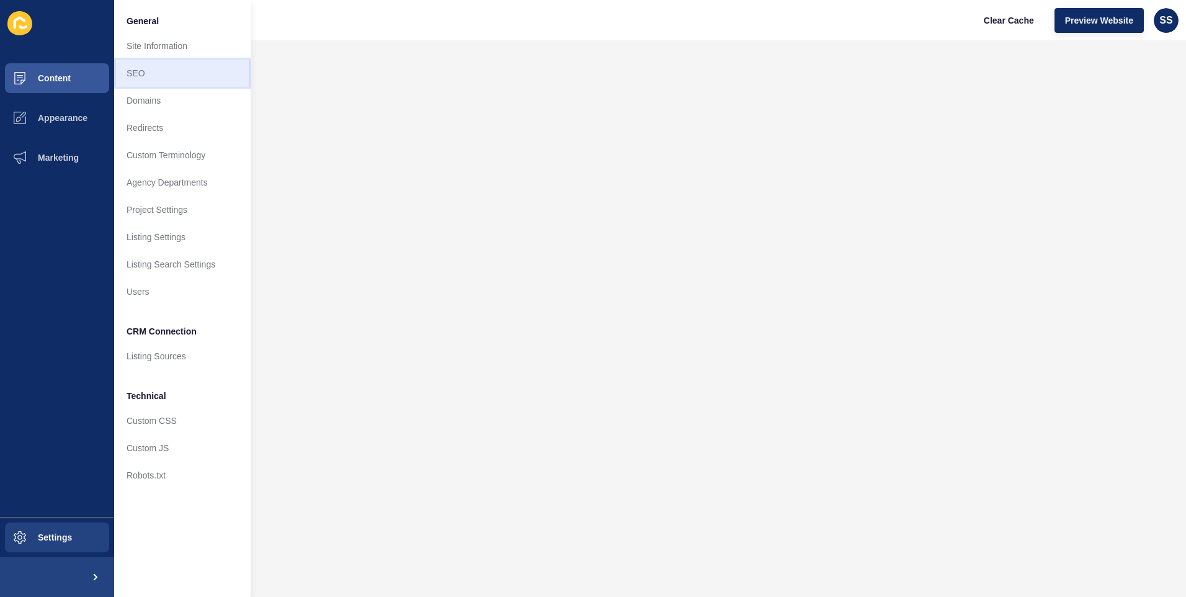
click at [151, 69] on link "SEO" at bounding box center [182, 73] width 136 height 27
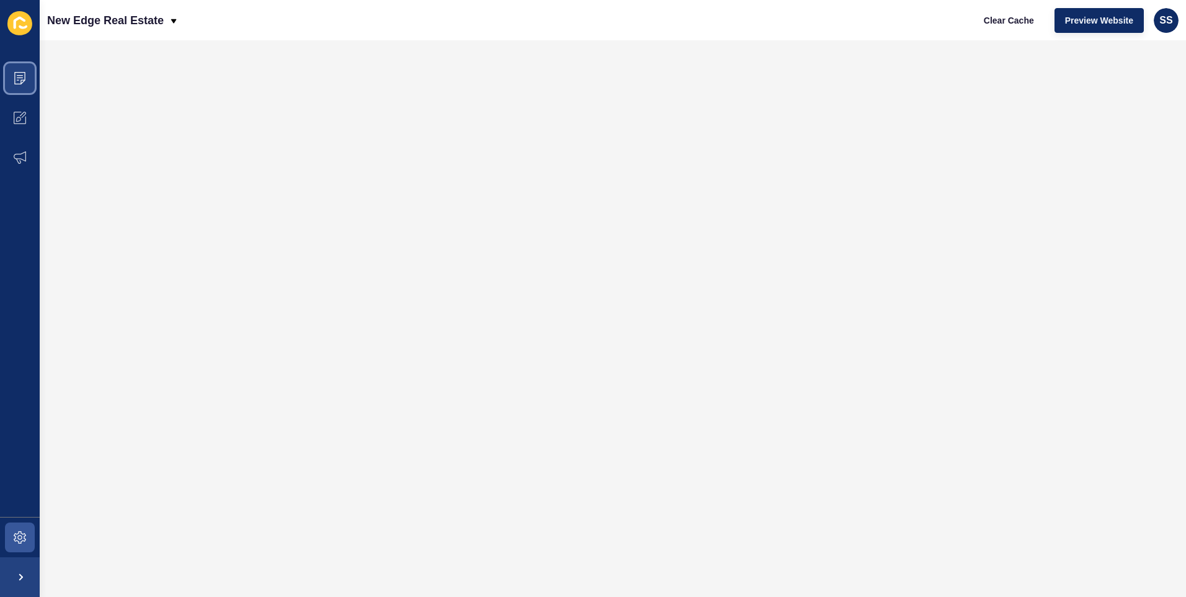
click at [22, 82] on icon at bounding box center [20, 78] width 12 height 12
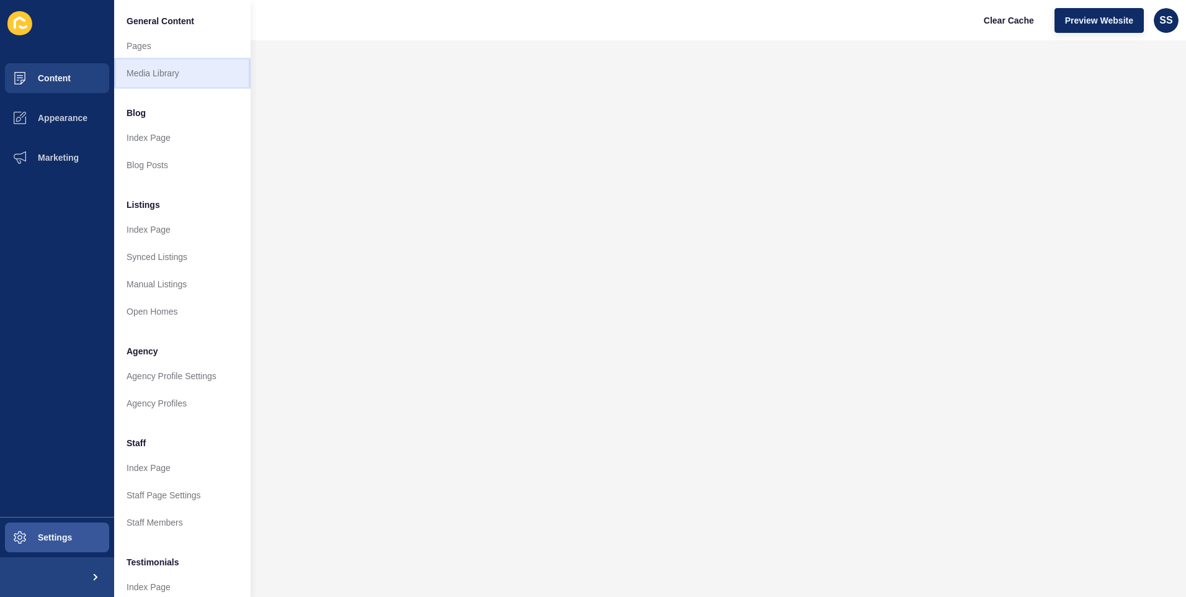
click at [142, 78] on link "Media Library" at bounding box center [182, 73] width 136 height 27
